Goal: Information Seeking & Learning: Learn about a topic

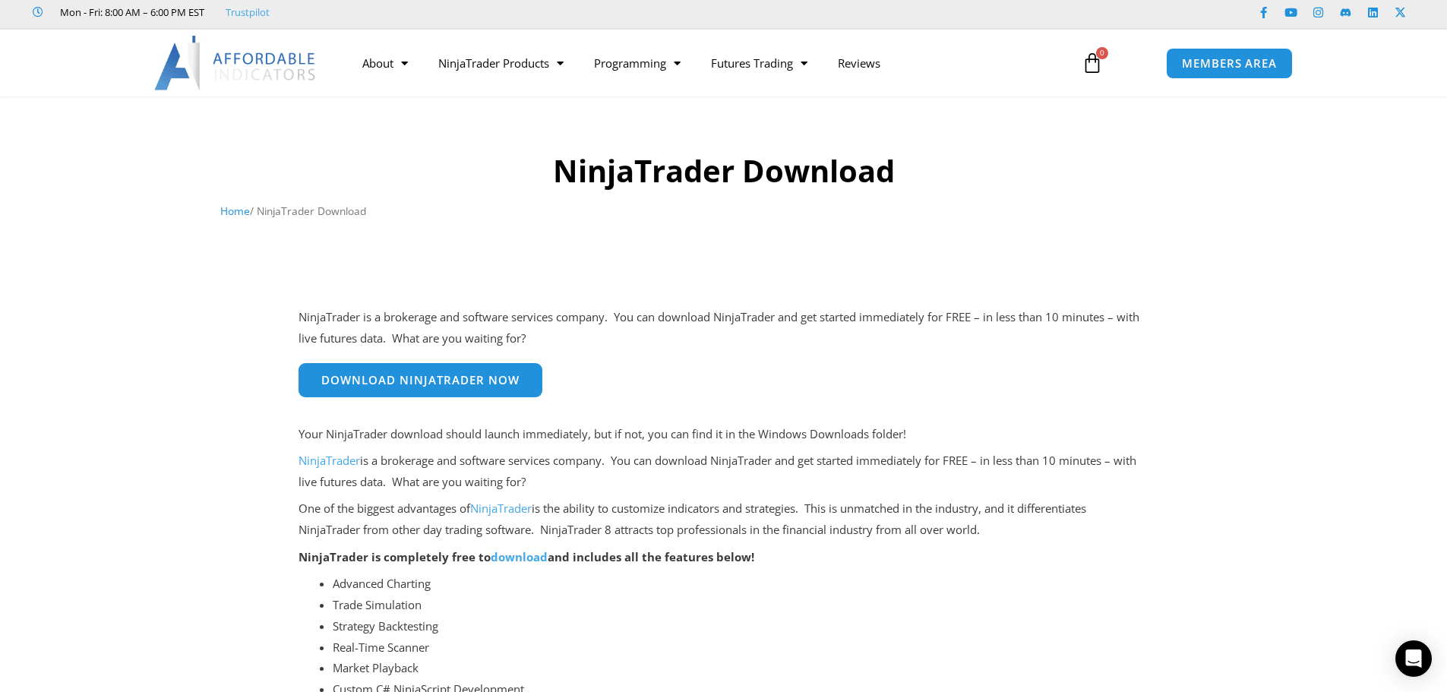
scroll to position [152, 0]
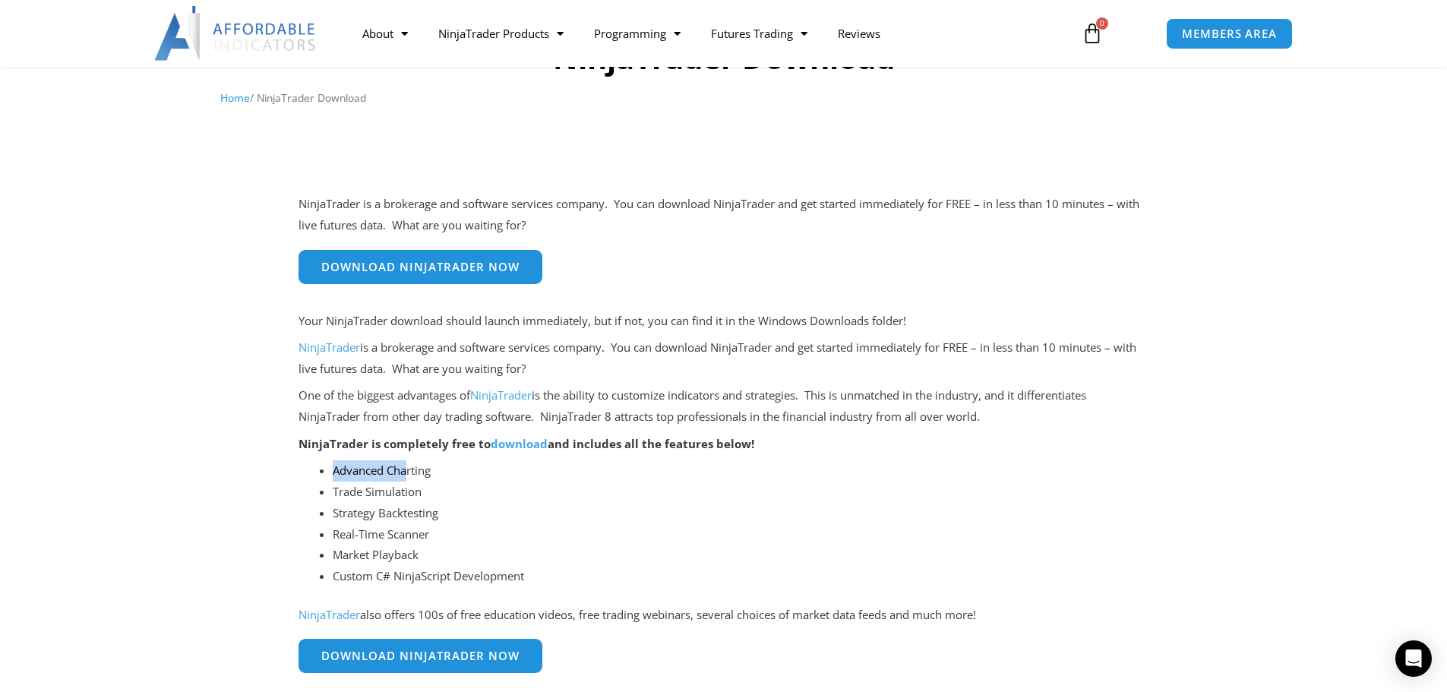
drag, startPoint x: 333, startPoint y: 470, endPoint x: 405, endPoint y: 472, distance: 71.4
click at [405, 472] on li "Advanced Charting" at bounding box center [741, 470] width 816 height 21
drag, startPoint x: 338, startPoint y: 497, endPoint x: 394, endPoint y: 495, distance: 56.2
click at [394, 495] on li "Trade Simulation" at bounding box center [741, 492] width 816 height 21
drag, startPoint x: 338, startPoint y: 520, endPoint x: 423, endPoint y: 519, distance: 85.1
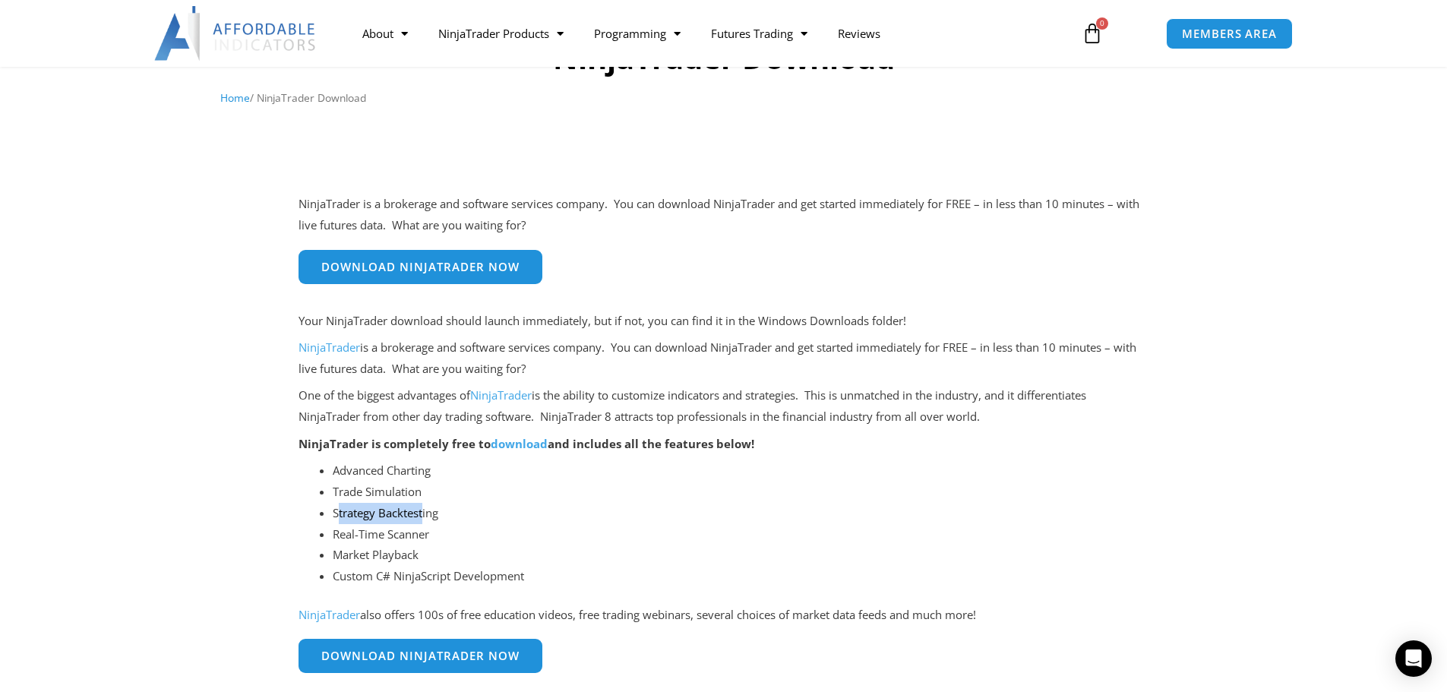
click at [423, 519] on li "Strategy Backtesting" at bounding box center [741, 513] width 816 height 21
drag, startPoint x: 333, startPoint y: 539, endPoint x: 421, endPoint y: 535, distance: 87.4
click at [421, 535] on li "Real-Time Scanner" at bounding box center [741, 534] width 816 height 21
drag, startPoint x: 336, startPoint y: 557, endPoint x: 397, endPoint y: 558, distance: 60.8
click at [397, 558] on li "Market Playback" at bounding box center [741, 555] width 816 height 21
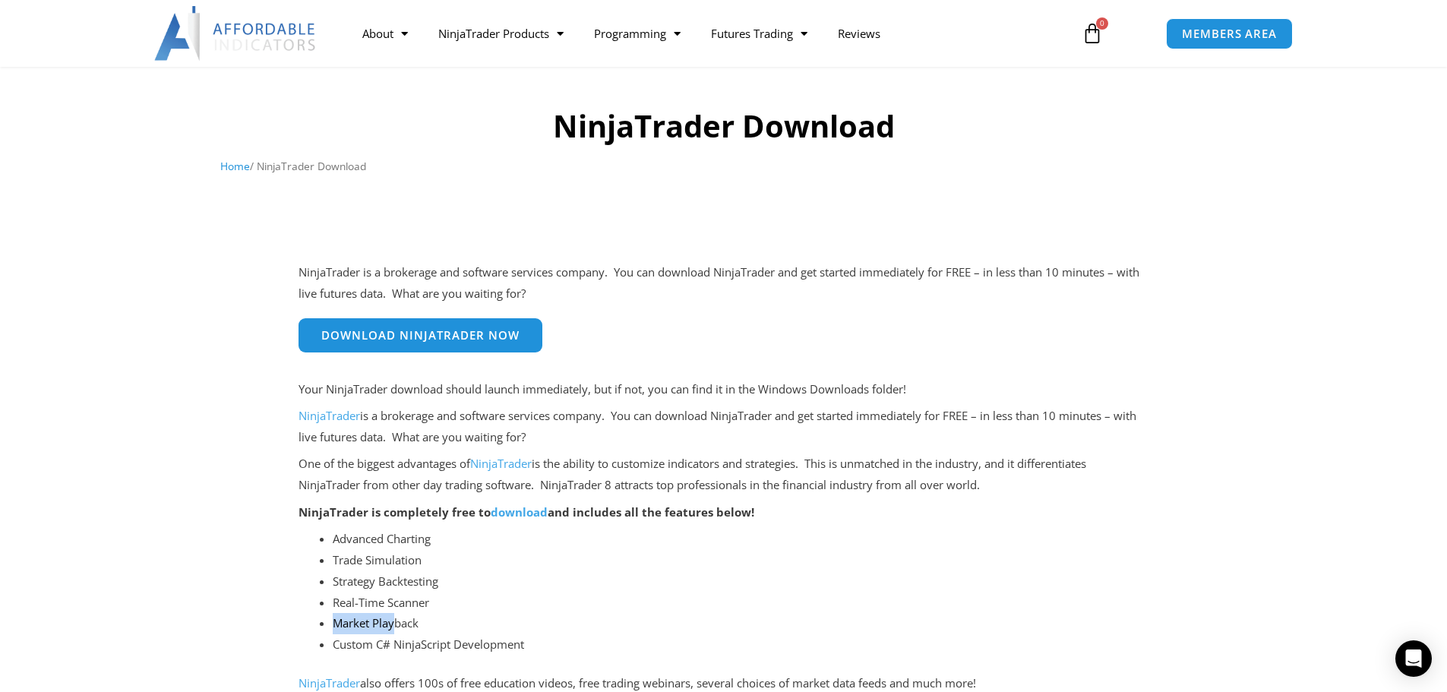
scroll to position [76, 0]
